Goal: Go to known website: Go to known website

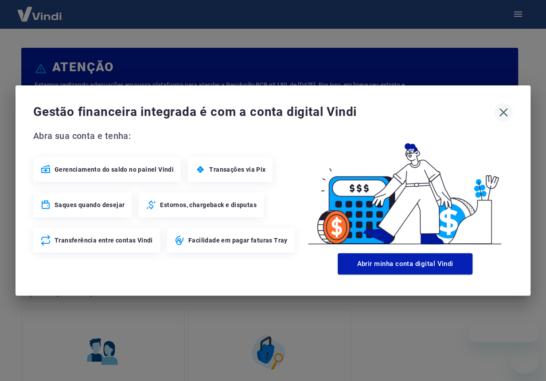
click at [504, 113] on icon "button" at bounding box center [503, 112] width 14 height 14
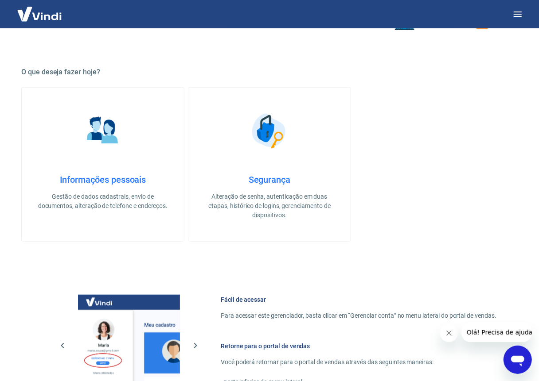
scroll to position [410, 0]
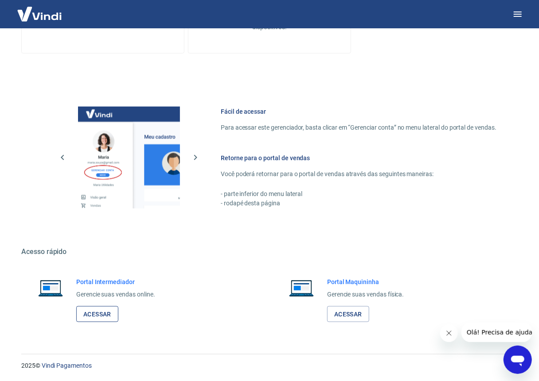
click at [98, 317] on link "Acessar" at bounding box center [97, 315] width 42 height 16
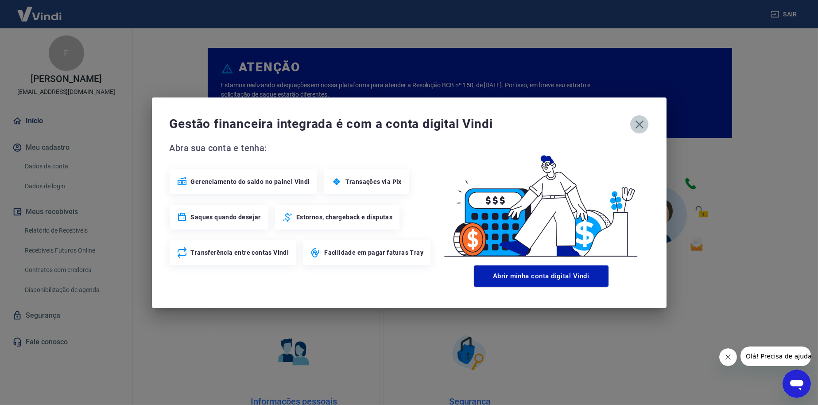
click at [635, 124] on icon "button" at bounding box center [640, 124] width 14 height 14
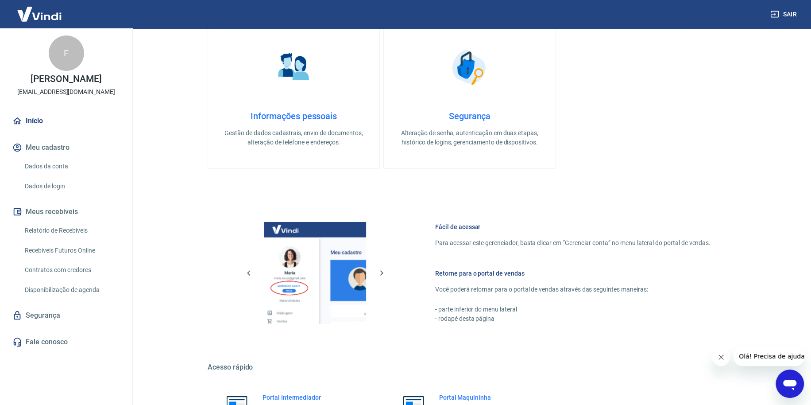
scroll to position [377, 0]
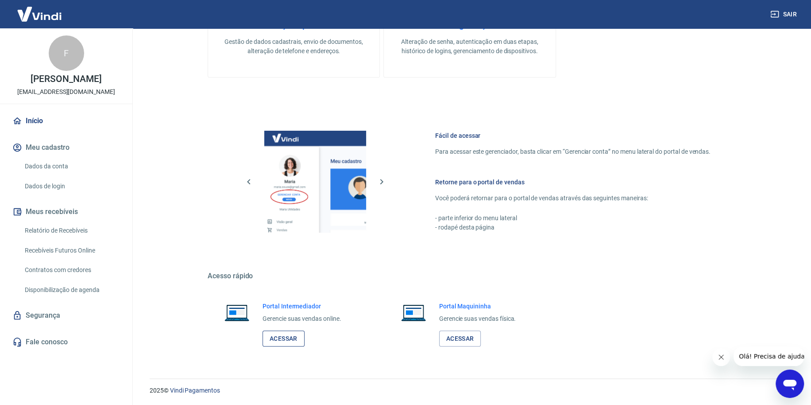
click at [297, 340] on link "Acessar" at bounding box center [284, 338] width 42 height 16
